Goal: Information Seeking & Learning: Learn about a topic

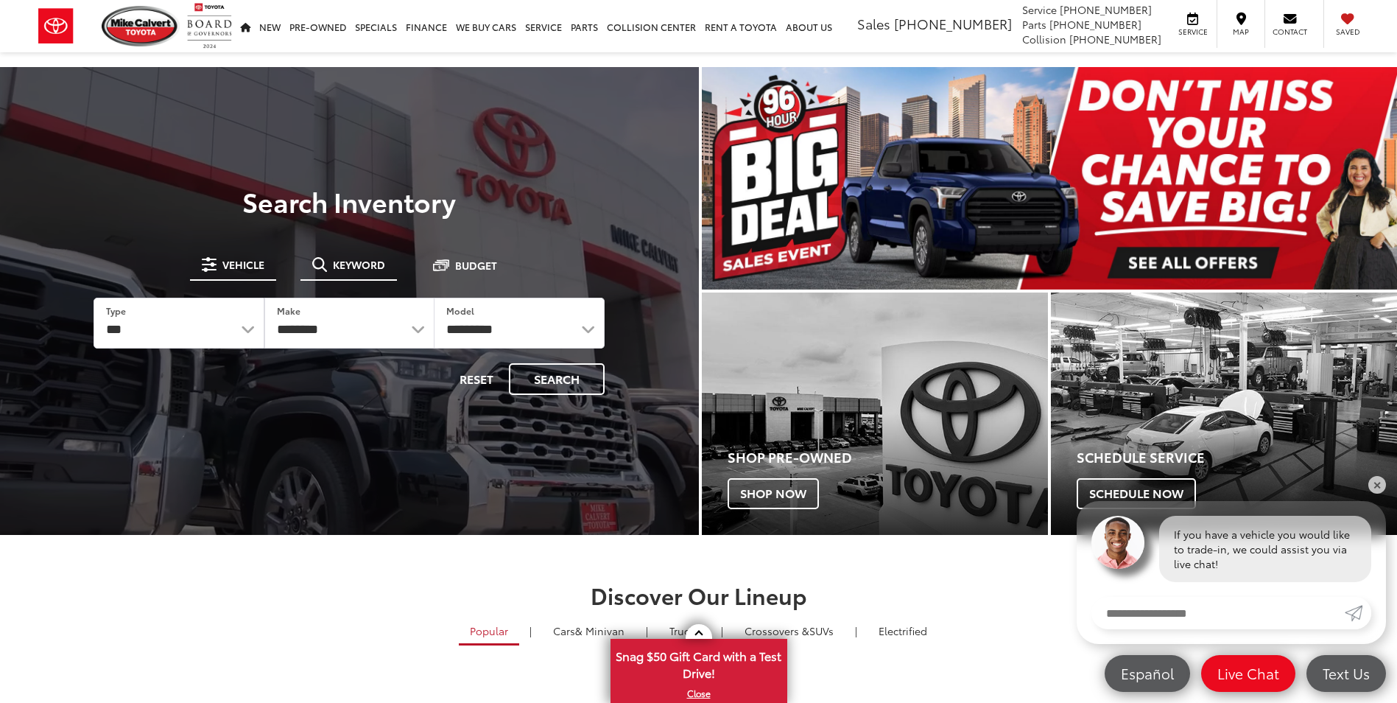
click at [368, 264] on span "Keyword" at bounding box center [359, 264] width 52 height 10
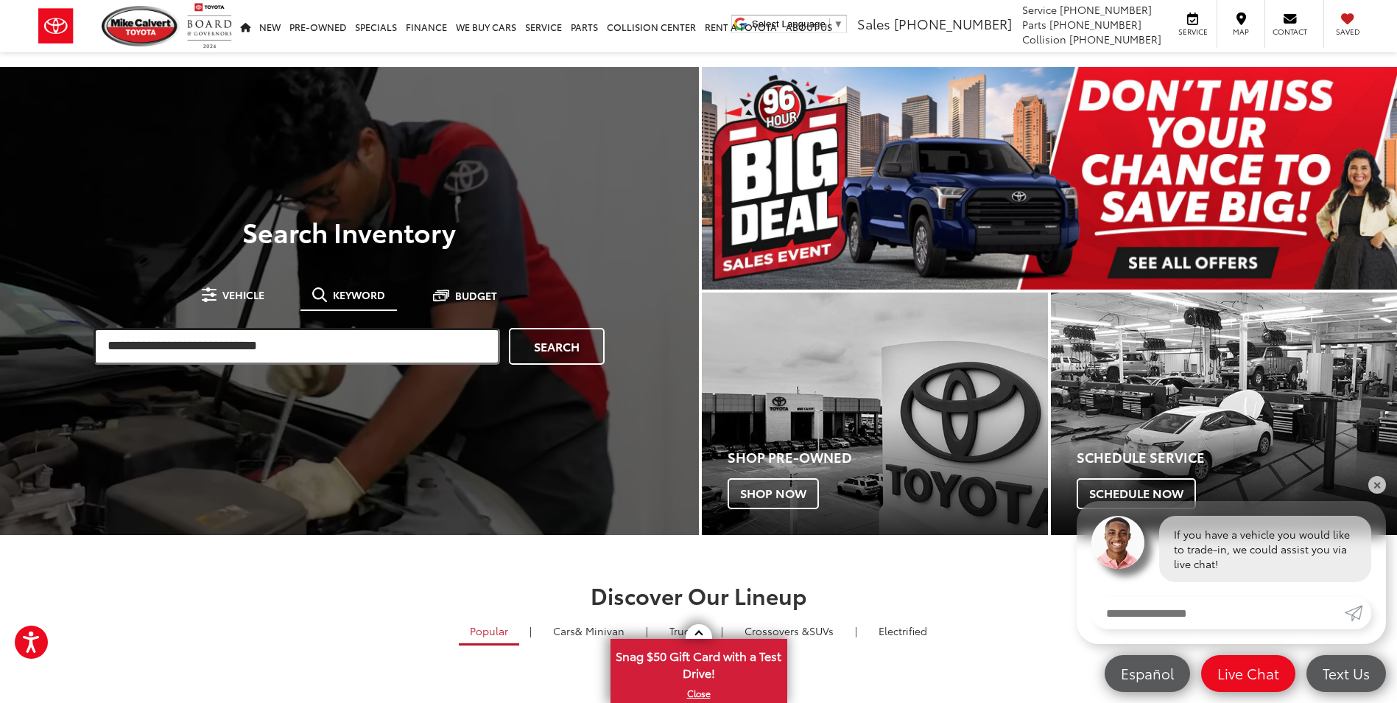
click at [278, 354] on input "search" at bounding box center [297, 346] width 407 height 37
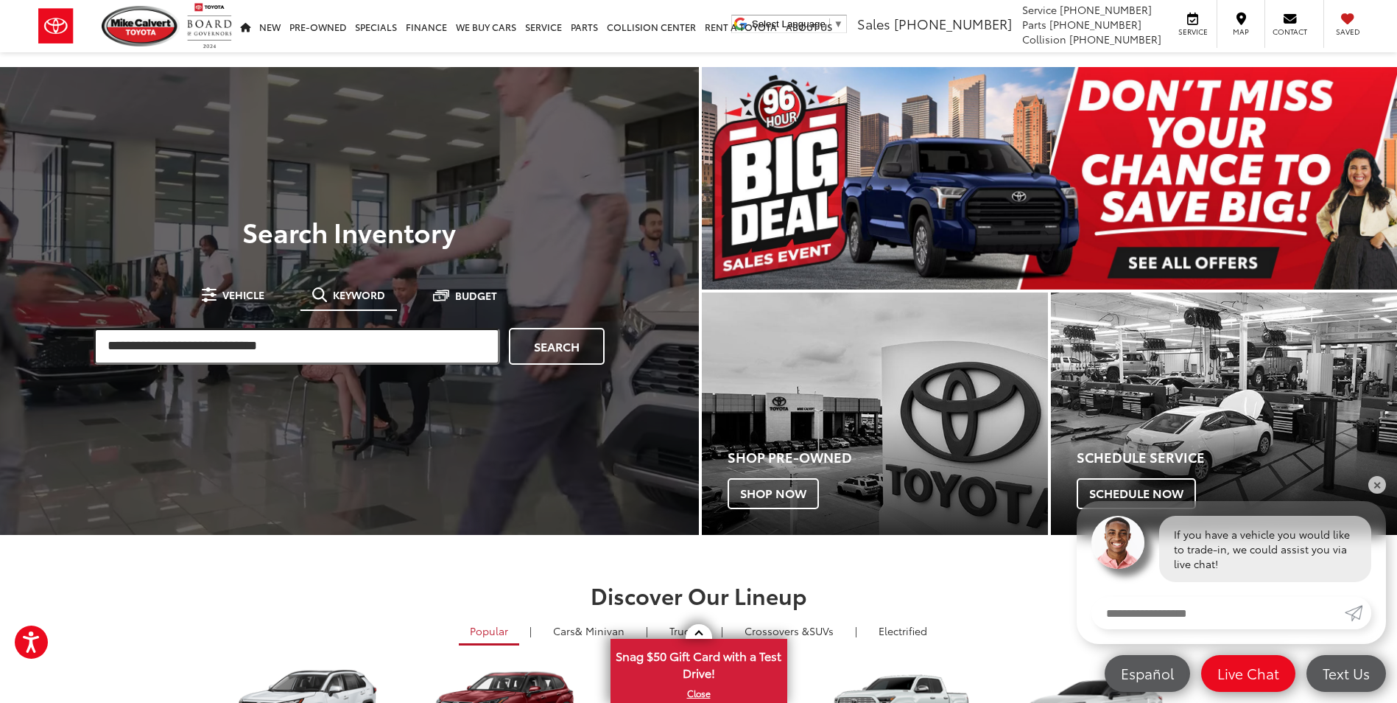
click at [328, 331] on input "search" at bounding box center [297, 346] width 407 height 37
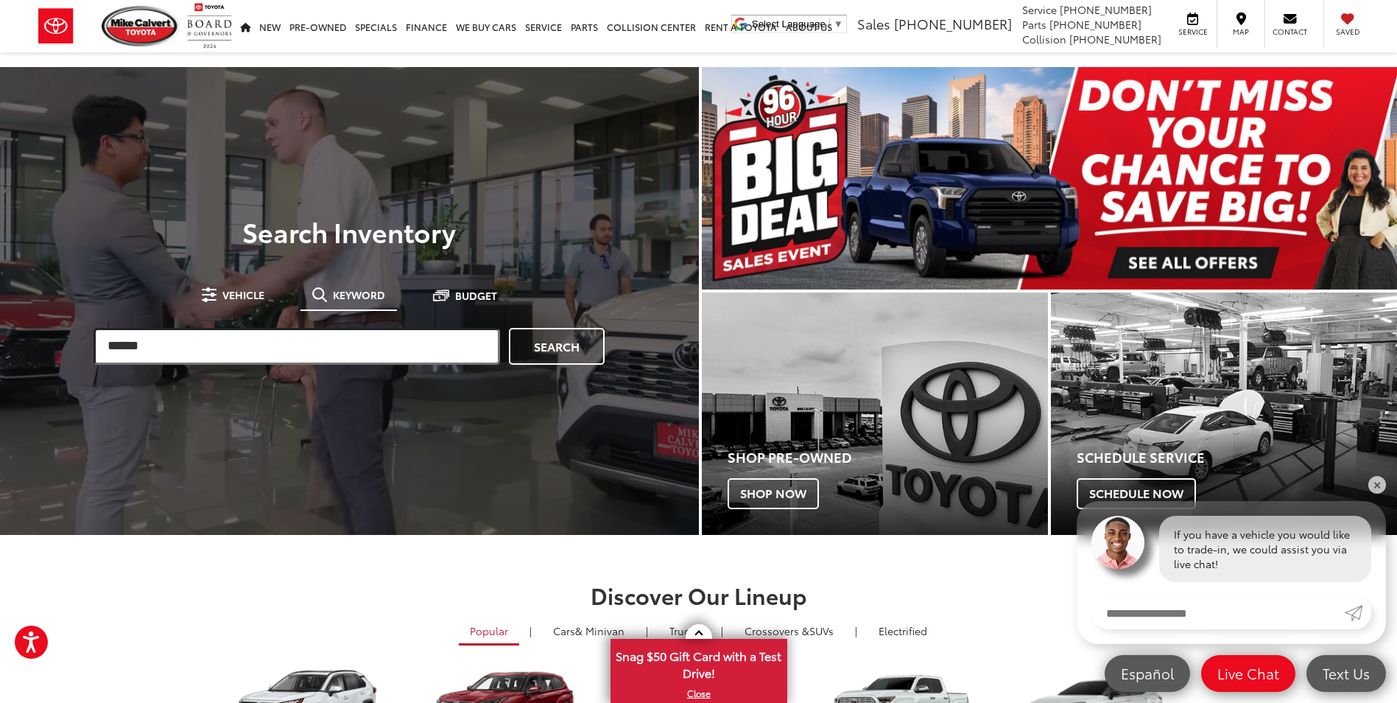
type input "******"
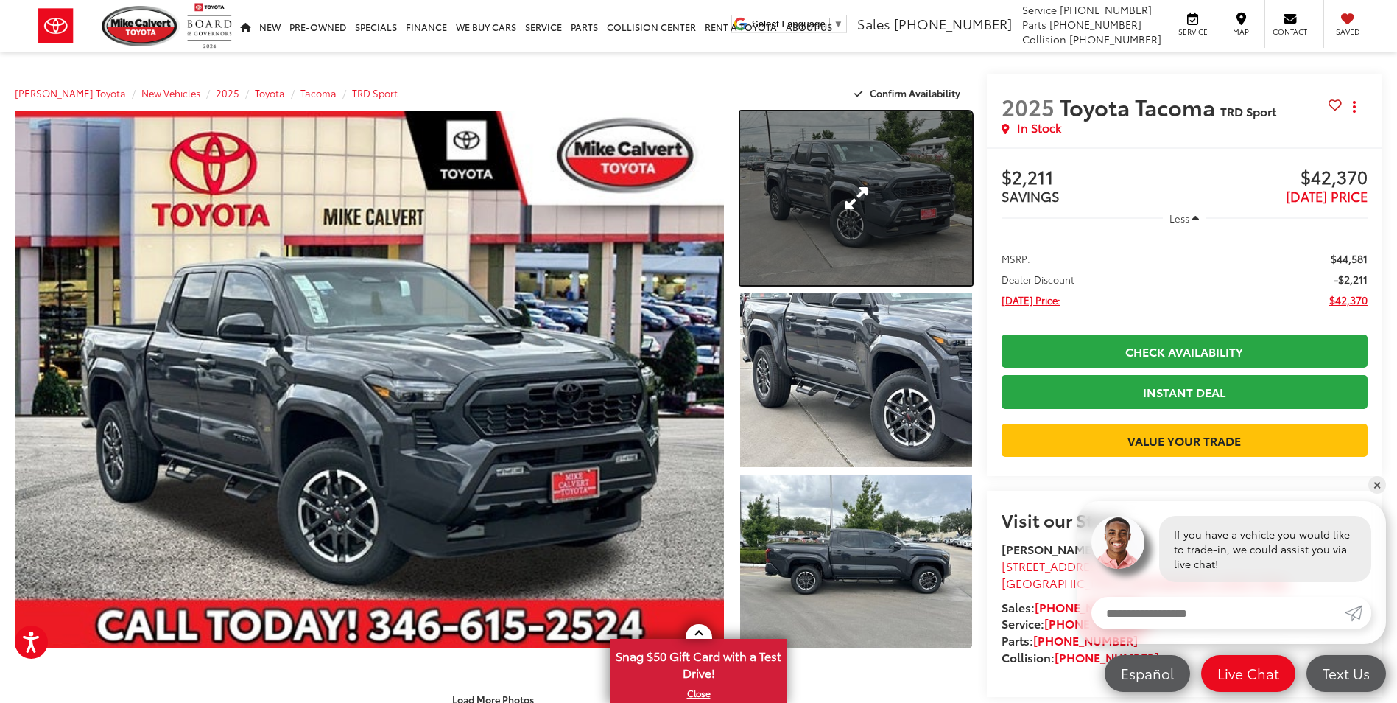
click at [837, 233] on link "Expand Photo 1" at bounding box center [855, 198] width 231 height 174
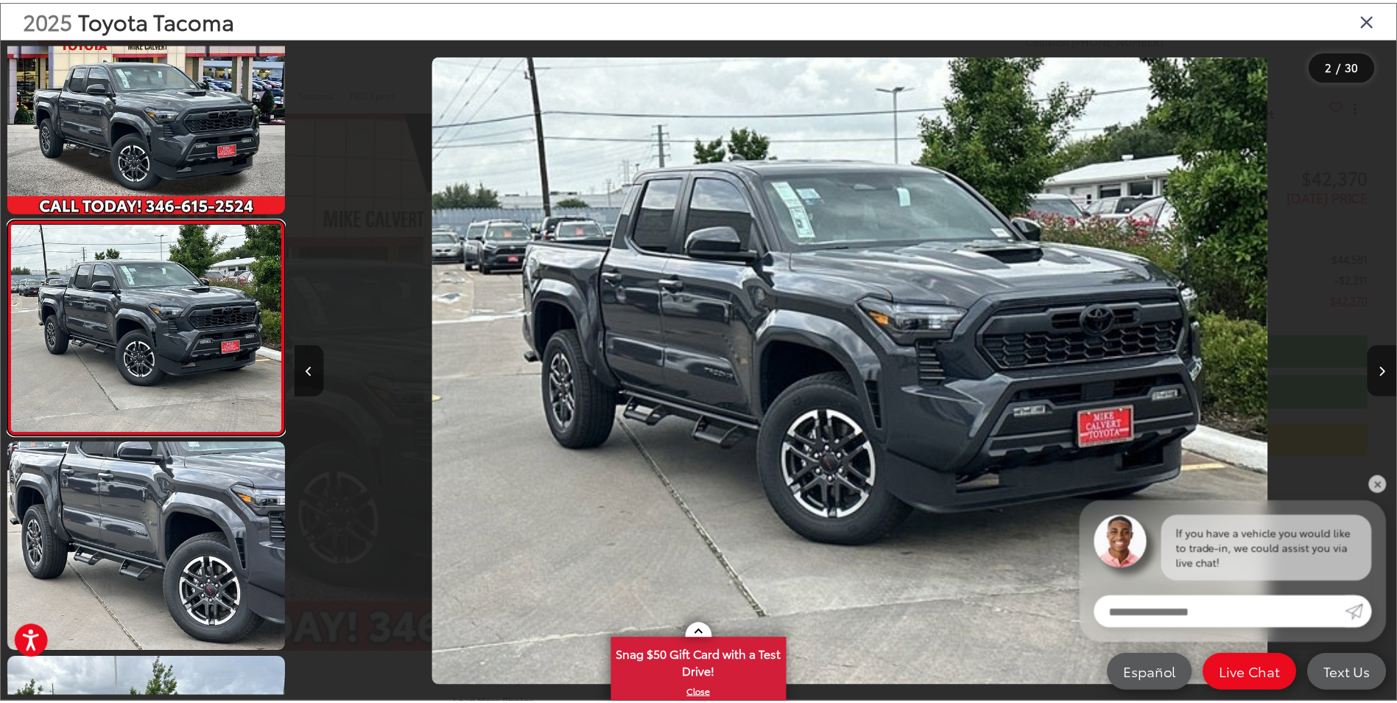
scroll to position [0, 1111]
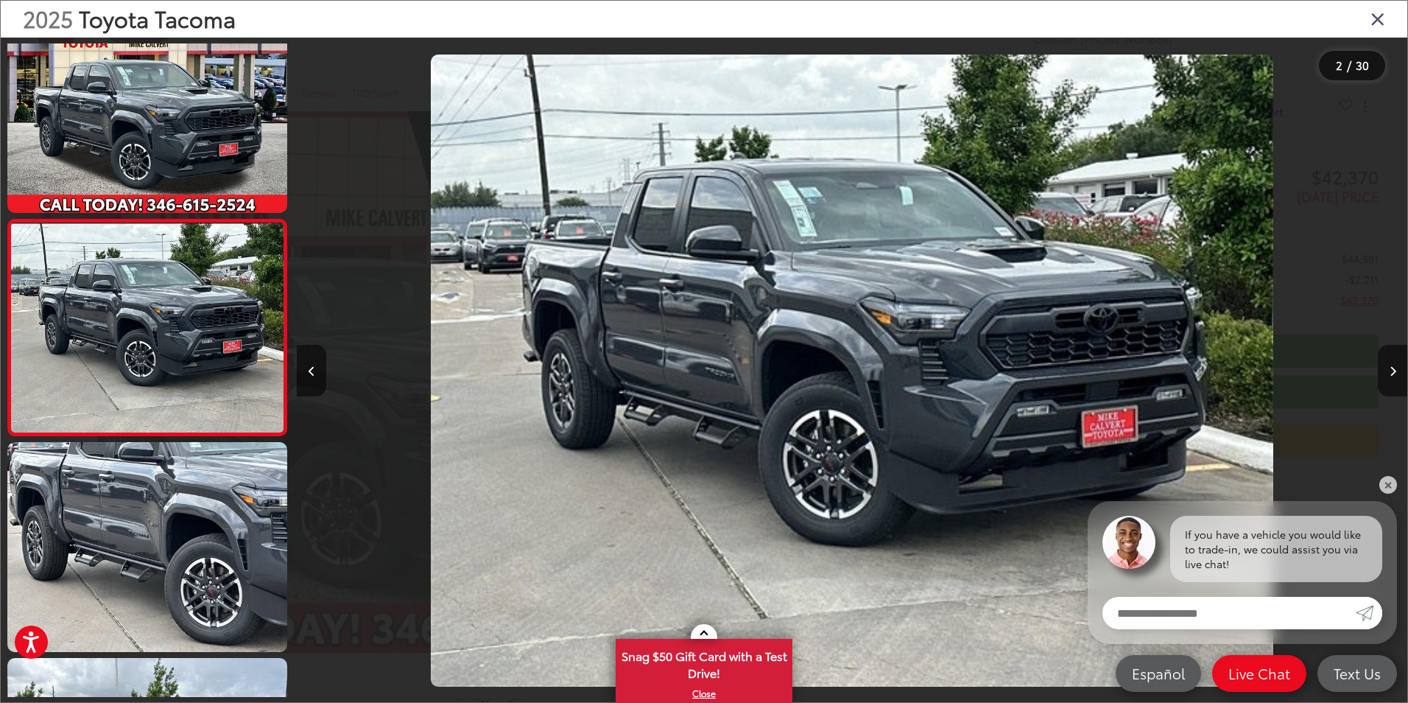
click at [1380, 11] on icon "Close gallery" at bounding box center [1378, 18] width 15 height 19
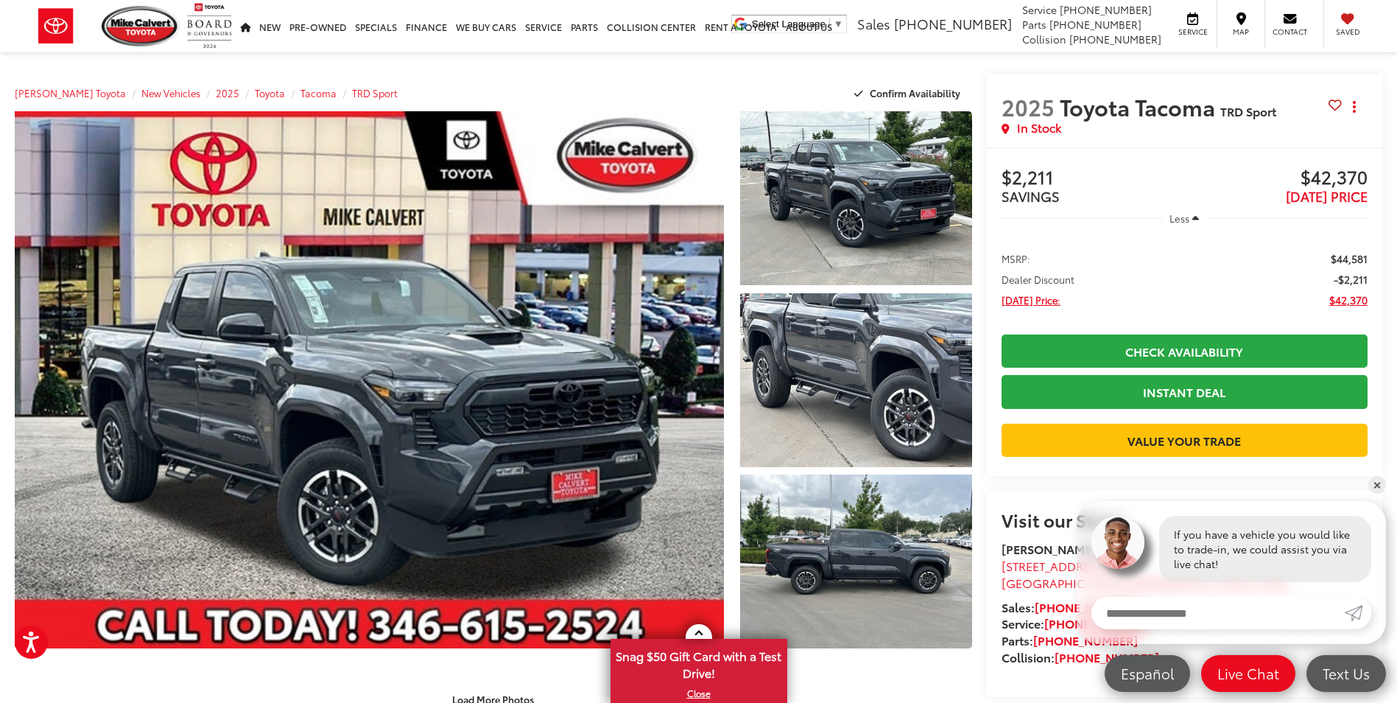
click at [1315, 180] on span "$42,370" at bounding box center [1275, 178] width 183 height 22
copy div "$42,370"
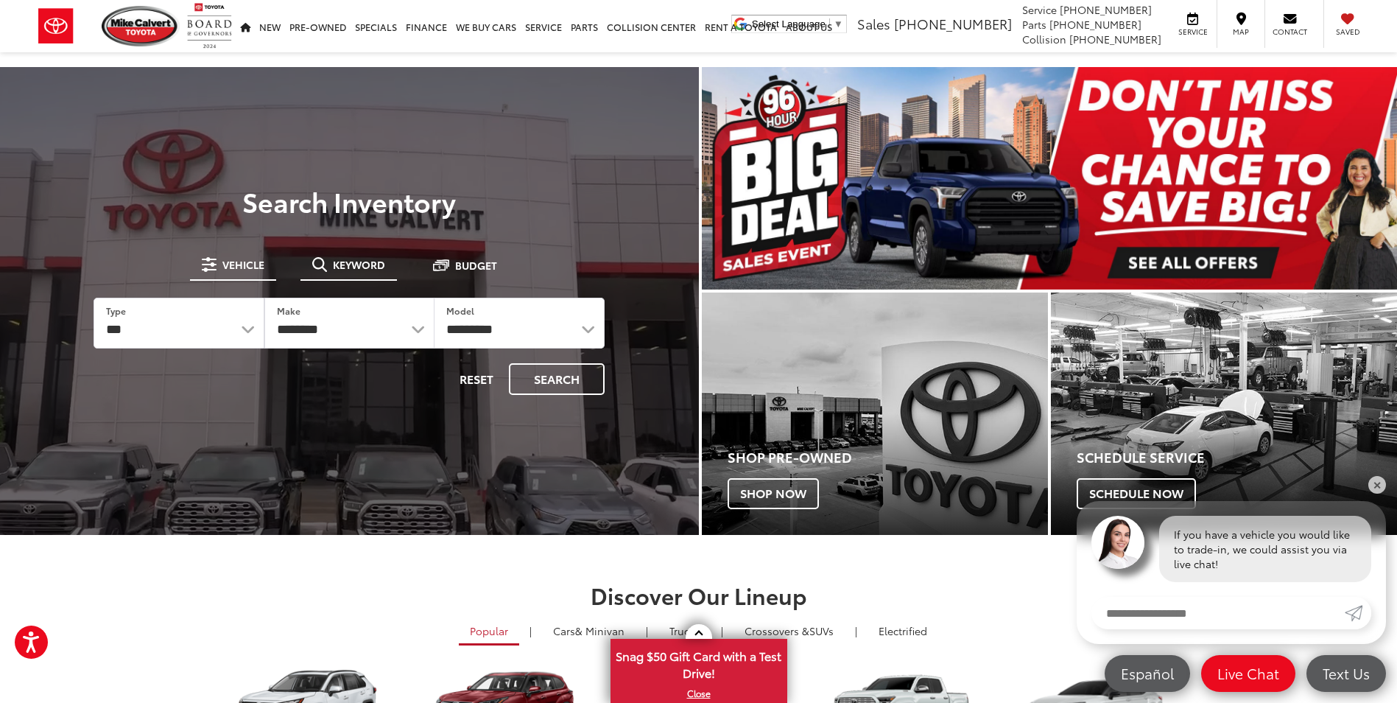
click at [370, 265] on span "Keyword" at bounding box center [359, 264] width 52 height 10
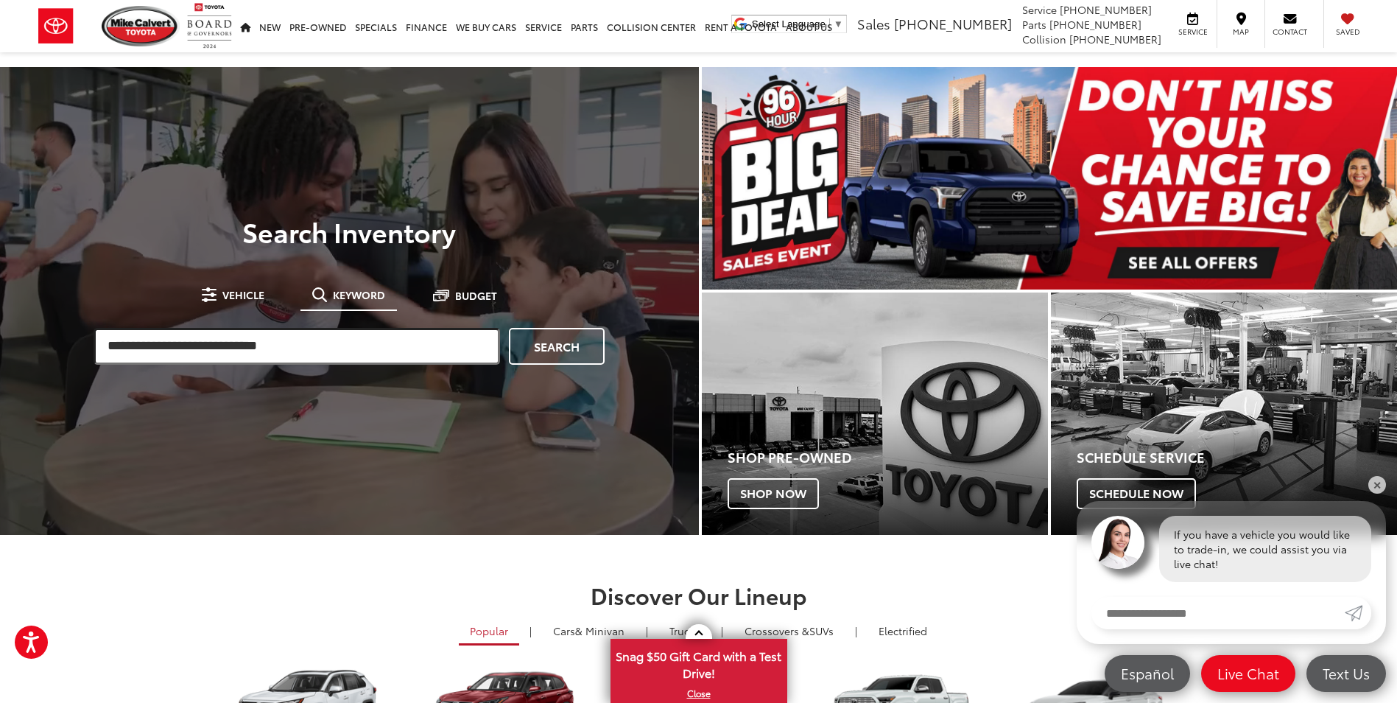
click at [359, 358] on input "search" at bounding box center [297, 346] width 407 height 37
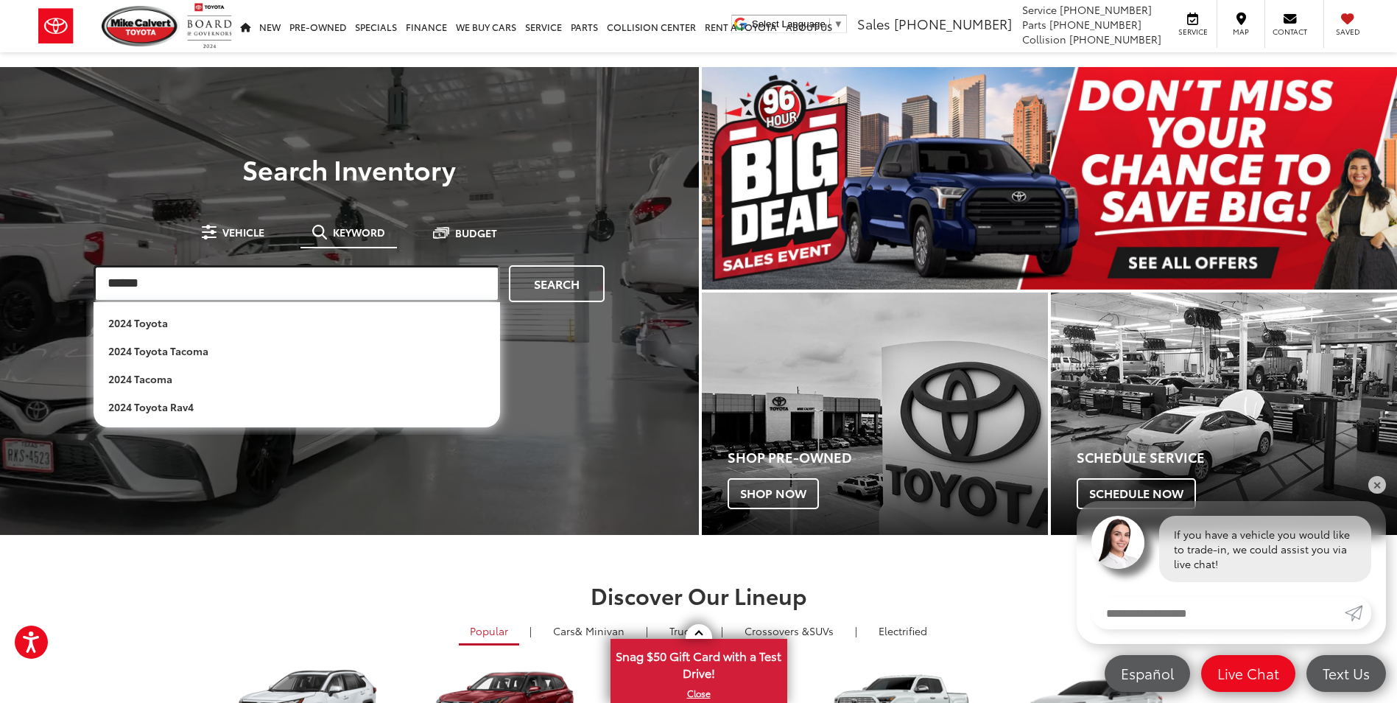
type input "******"
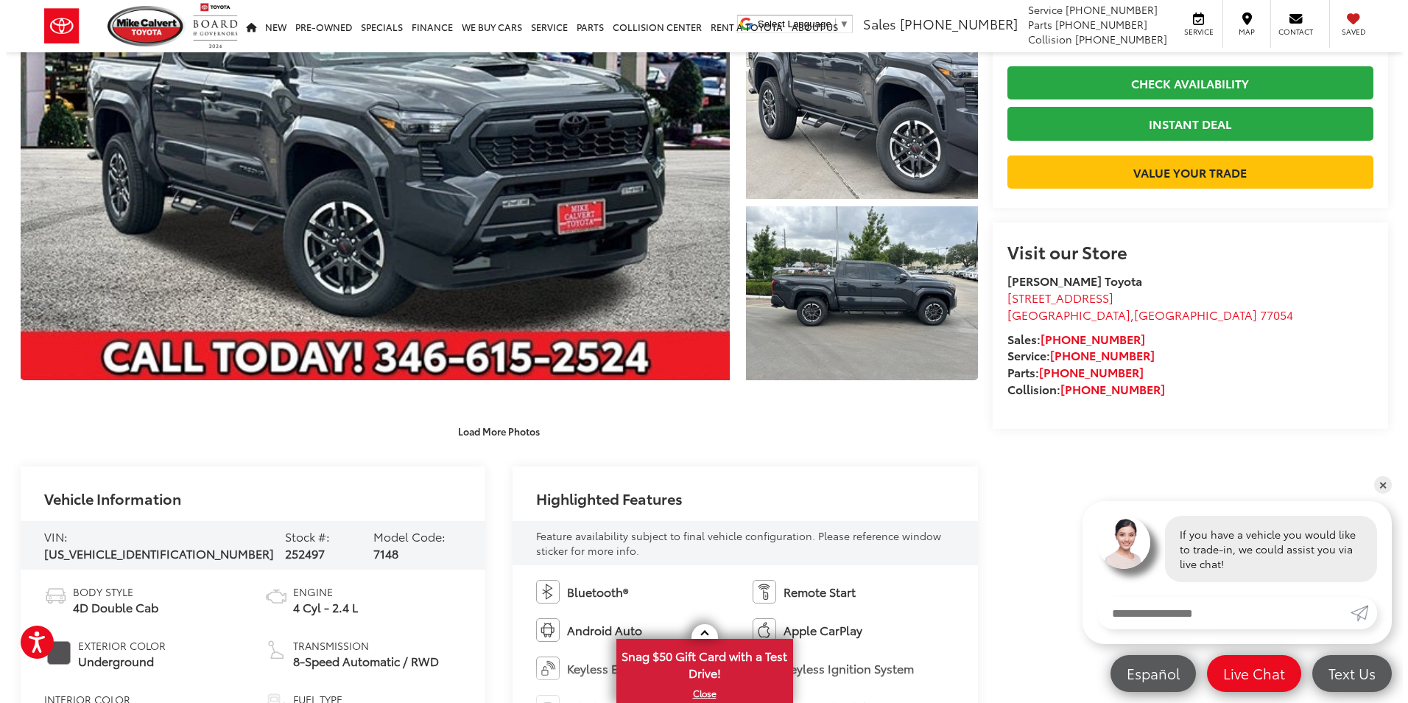
scroll to position [295, 0]
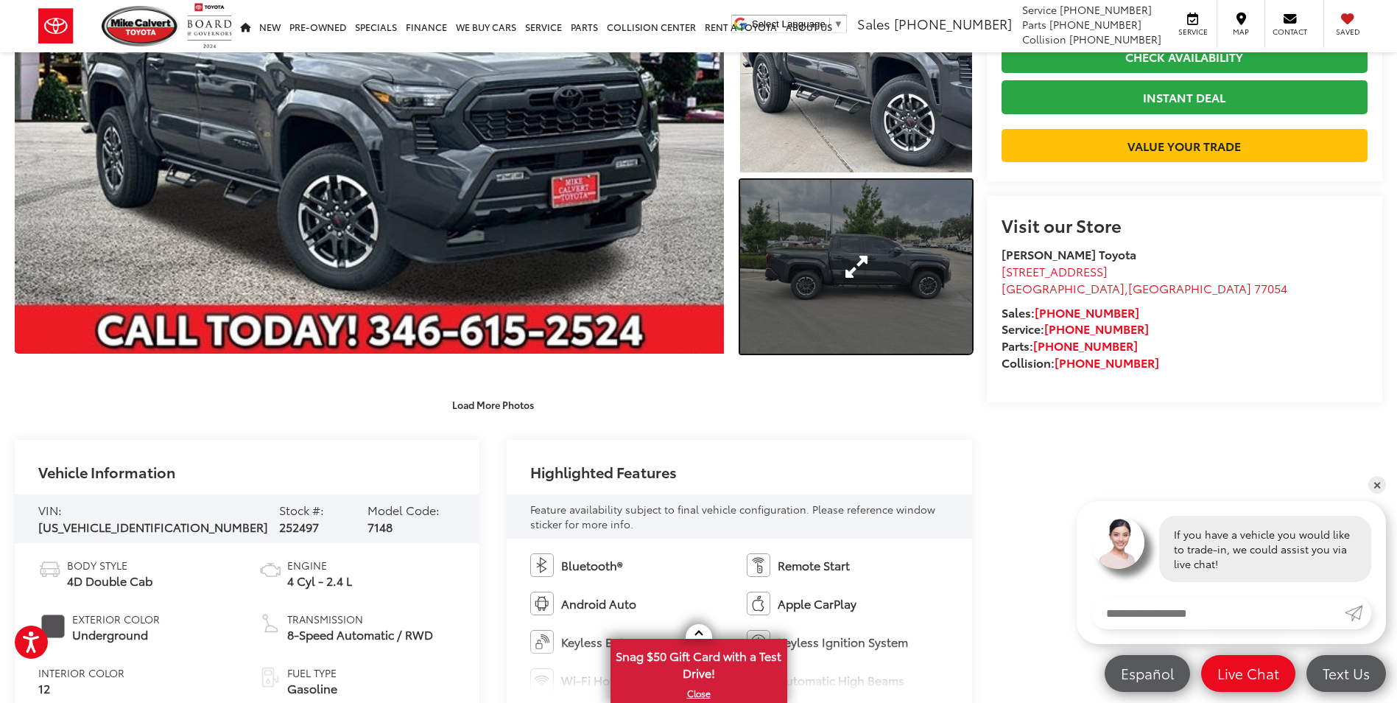
click at [847, 304] on link "Expand Photo 3" at bounding box center [855, 267] width 231 height 174
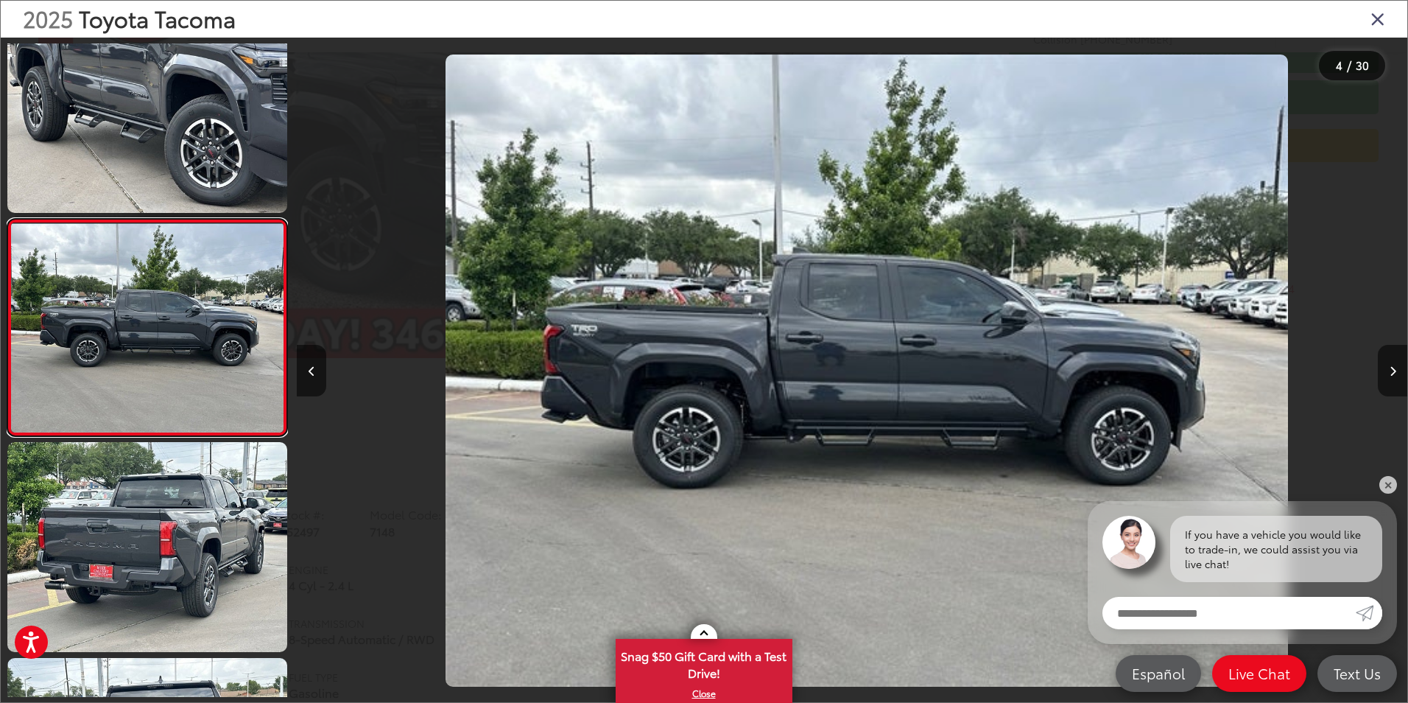
scroll to position [0, 3332]
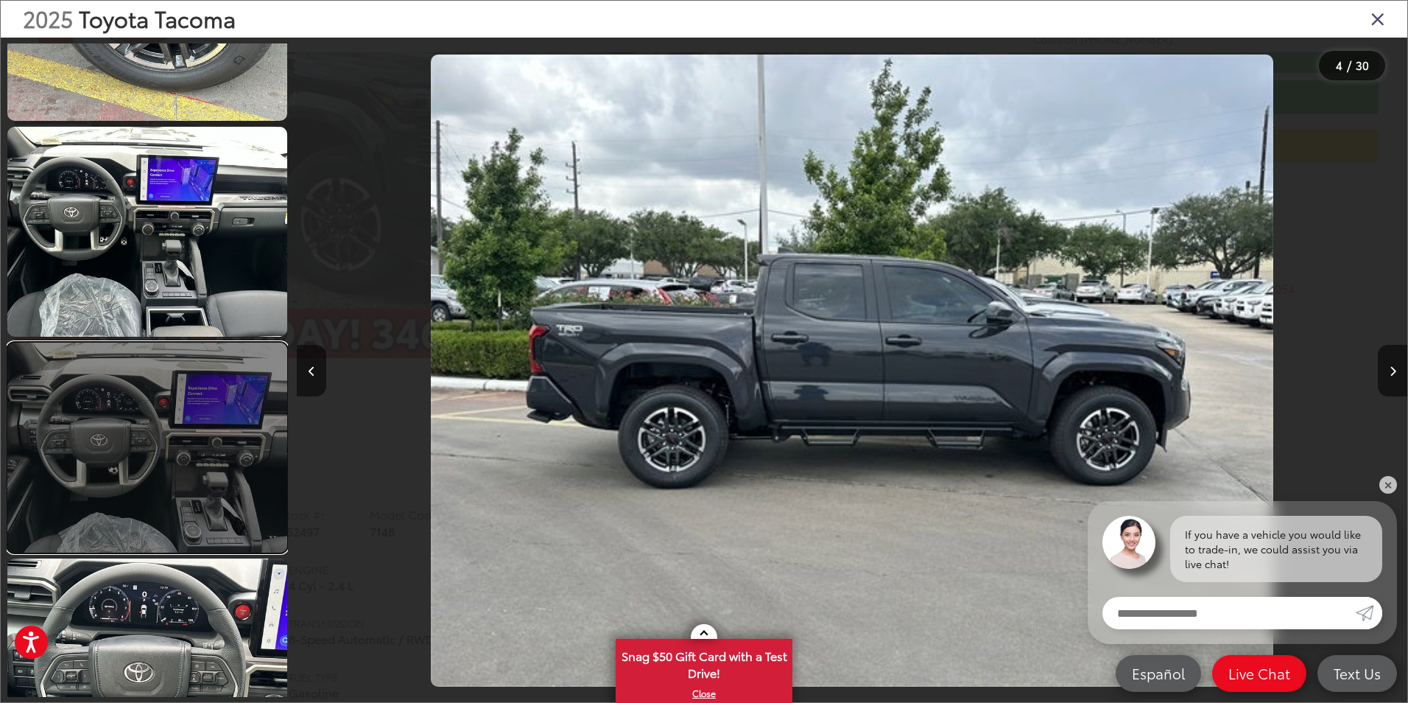
click at [175, 438] on link at bounding box center [147, 447] width 280 height 210
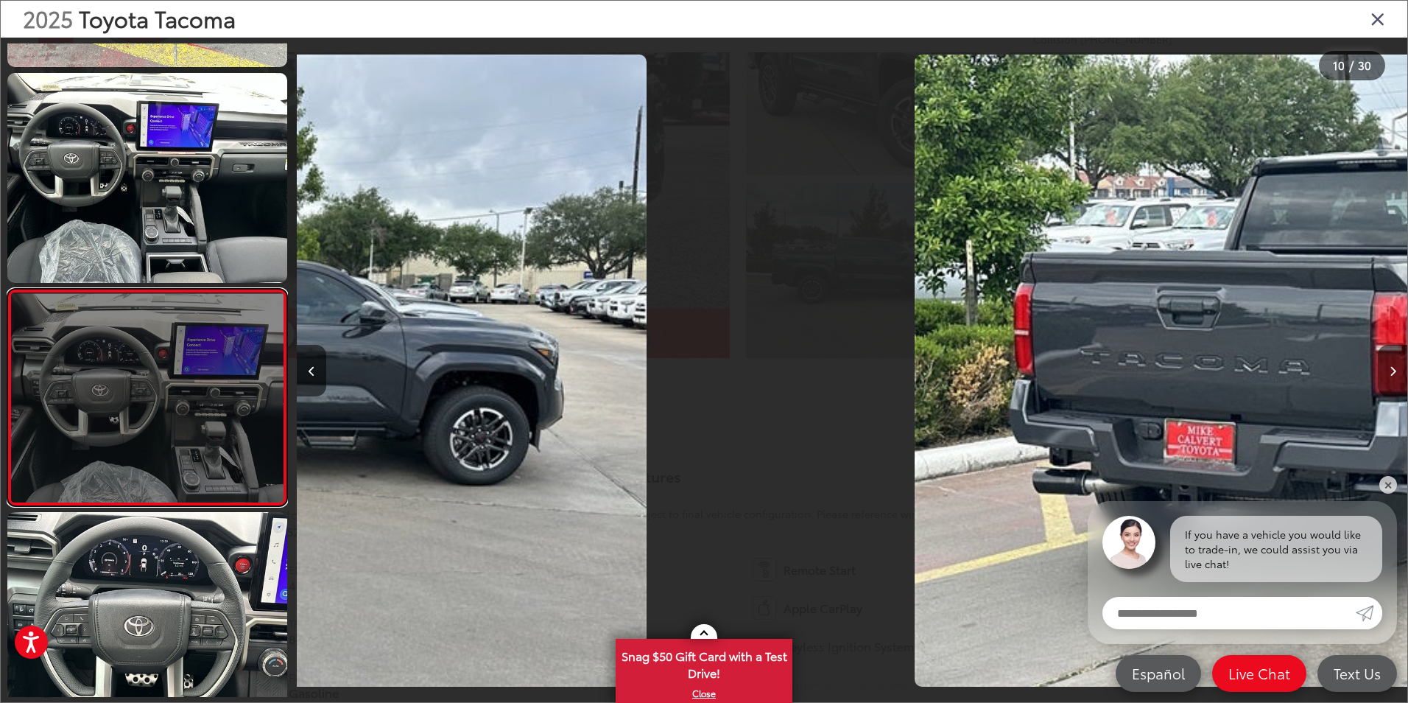
scroll to position [1768, 0]
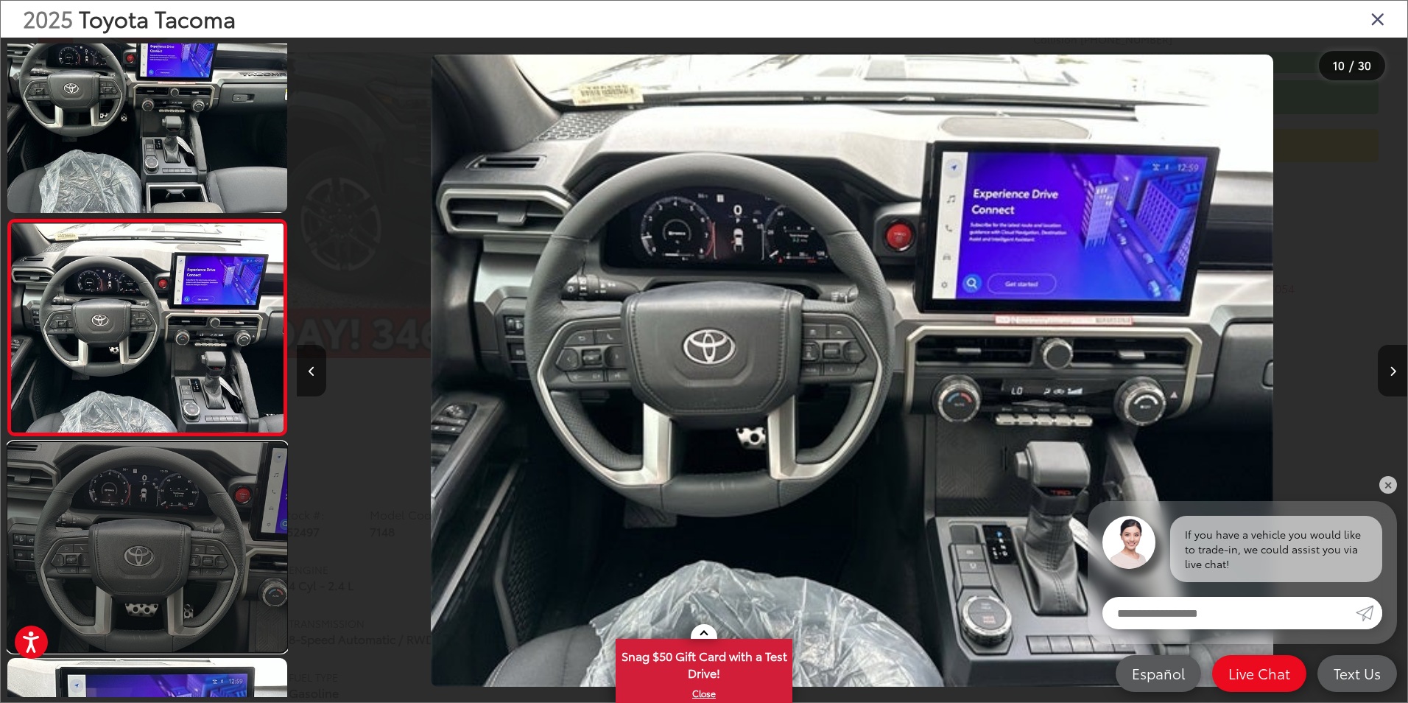
click at [184, 465] on link at bounding box center [147, 547] width 280 height 210
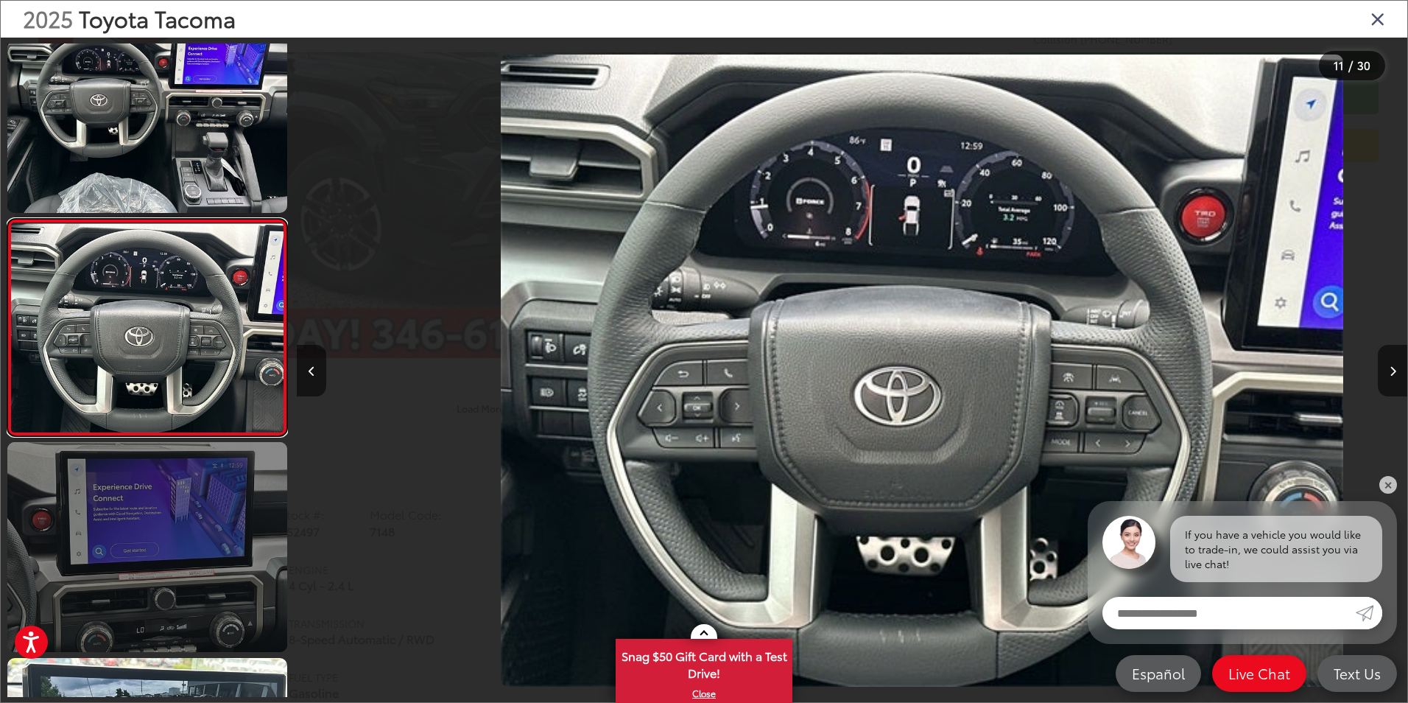
scroll to position [0, 11106]
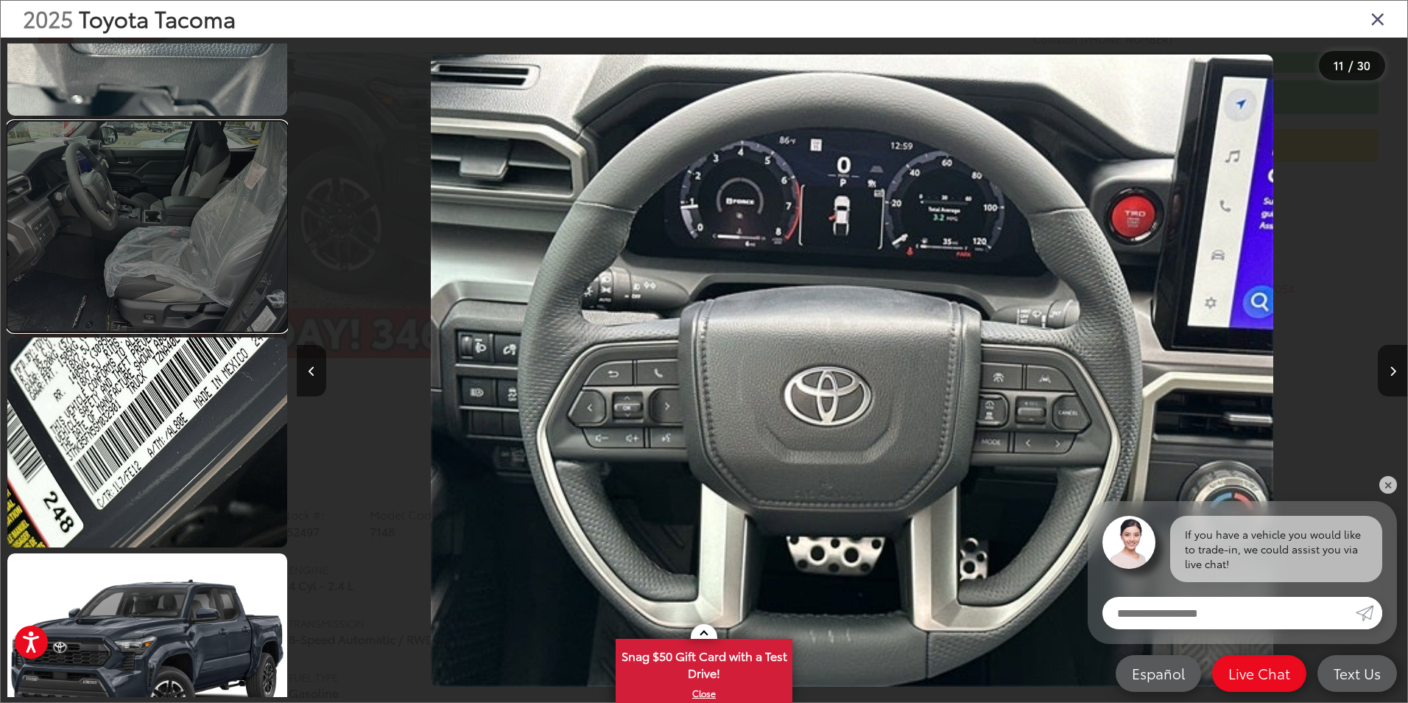
click at [160, 228] on link at bounding box center [147, 227] width 280 height 210
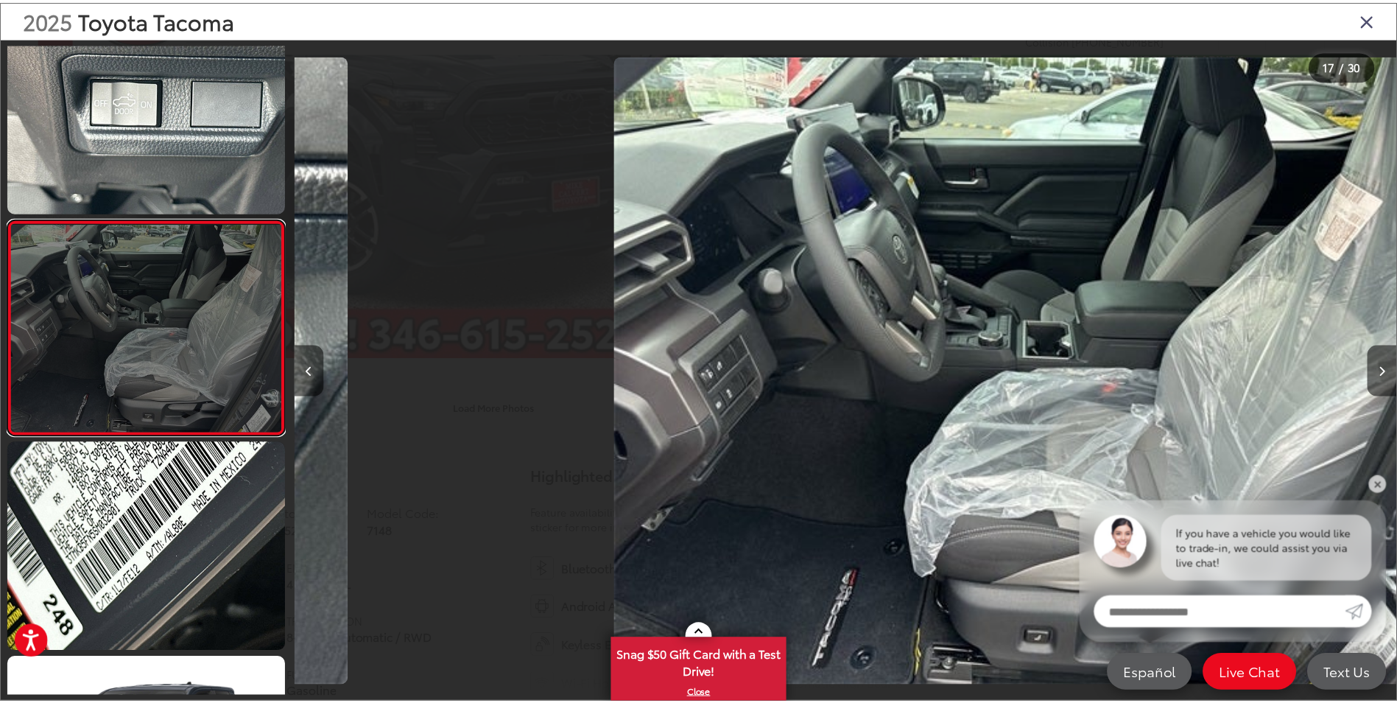
scroll to position [0, 17770]
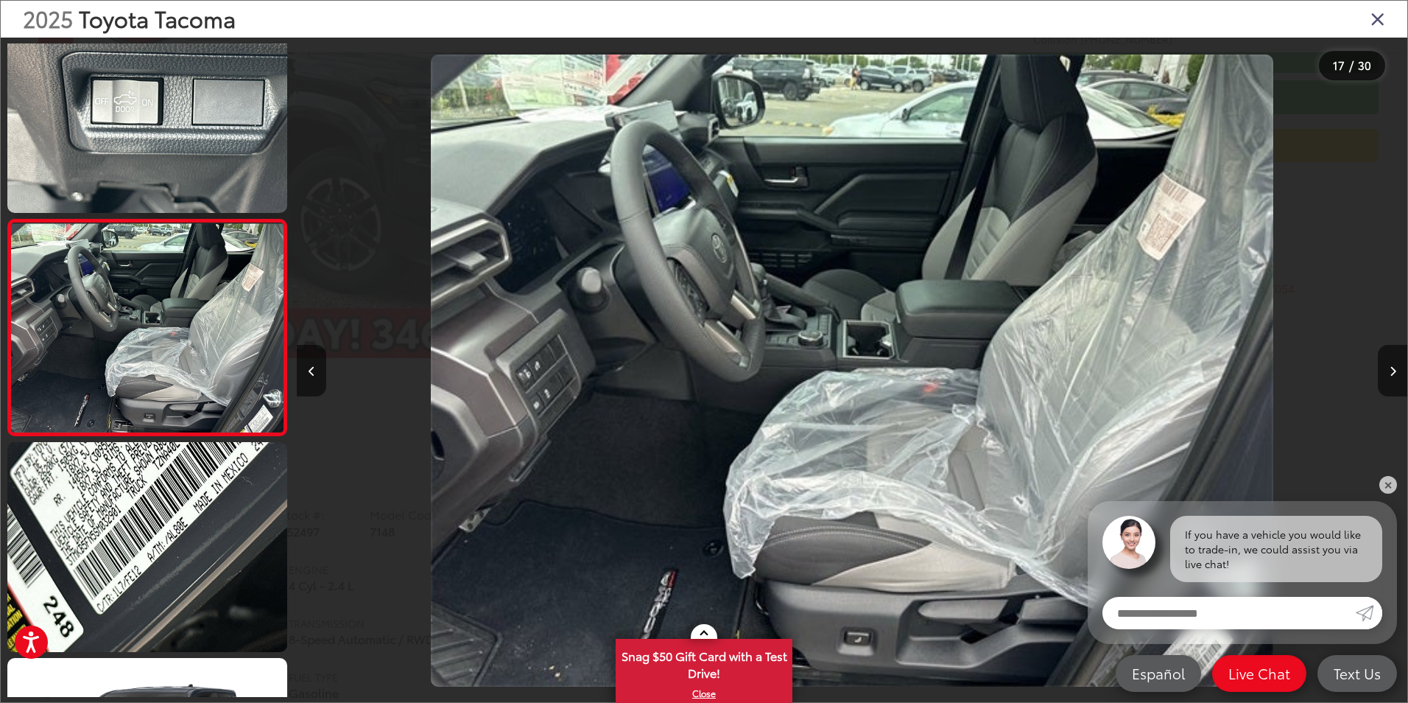
click at [1384, 21] on icon "Close gallery" at bounding box center [1378, 18] width 15 height 19
